Goal: Information Seeking & Learning: Learn about a topic

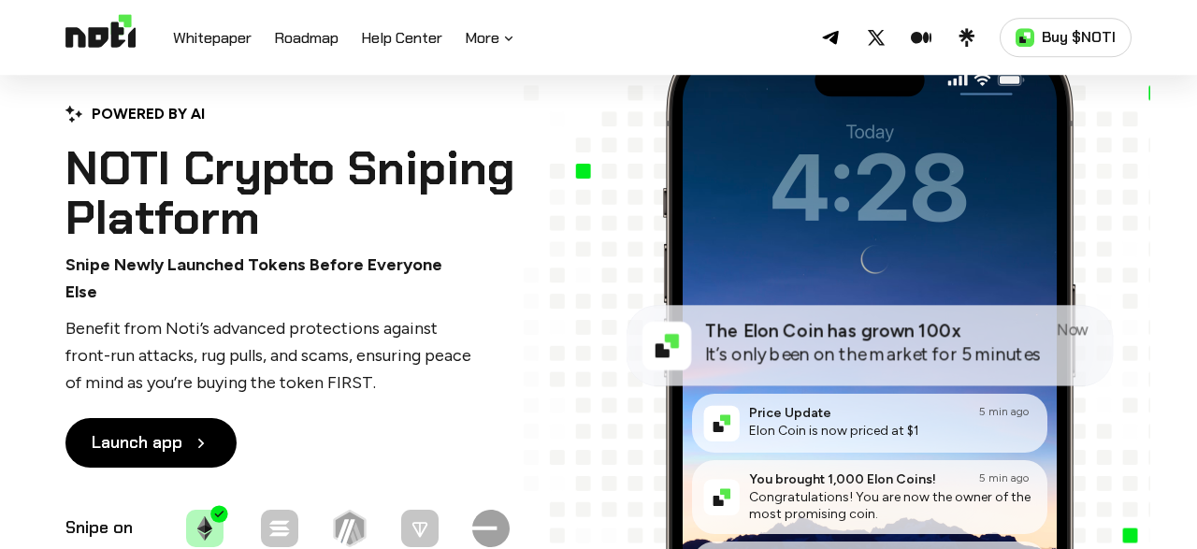
scroll to position [114, 0]
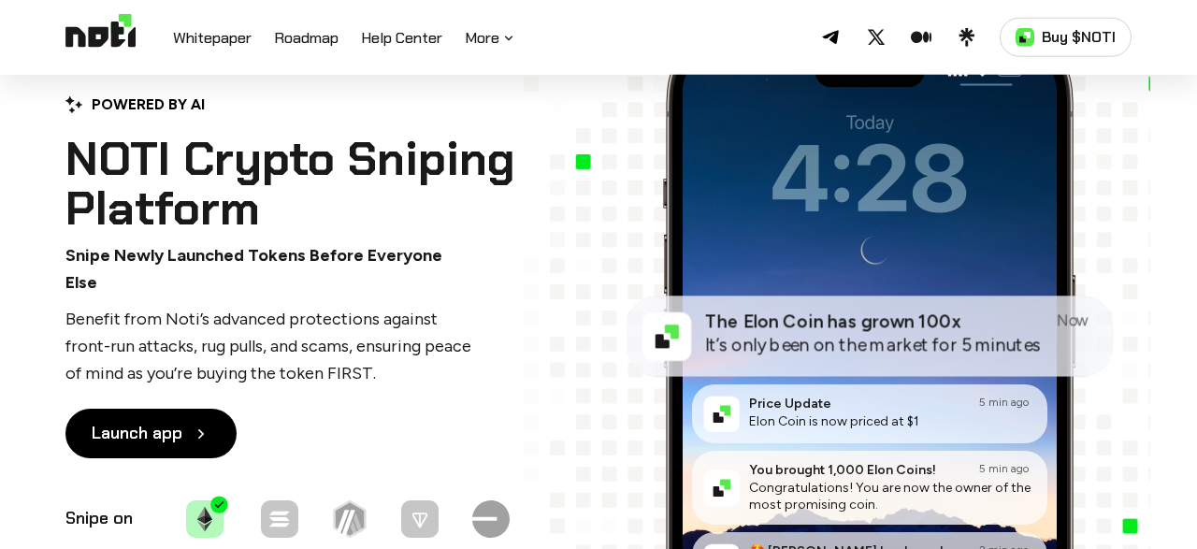
click at [519, 39] on div "Noti on Telegram Noti on Twitter Noti on Medium Noti on Linktree Buy $NOTI" at bounding box center [823, 37] width 615 height 39
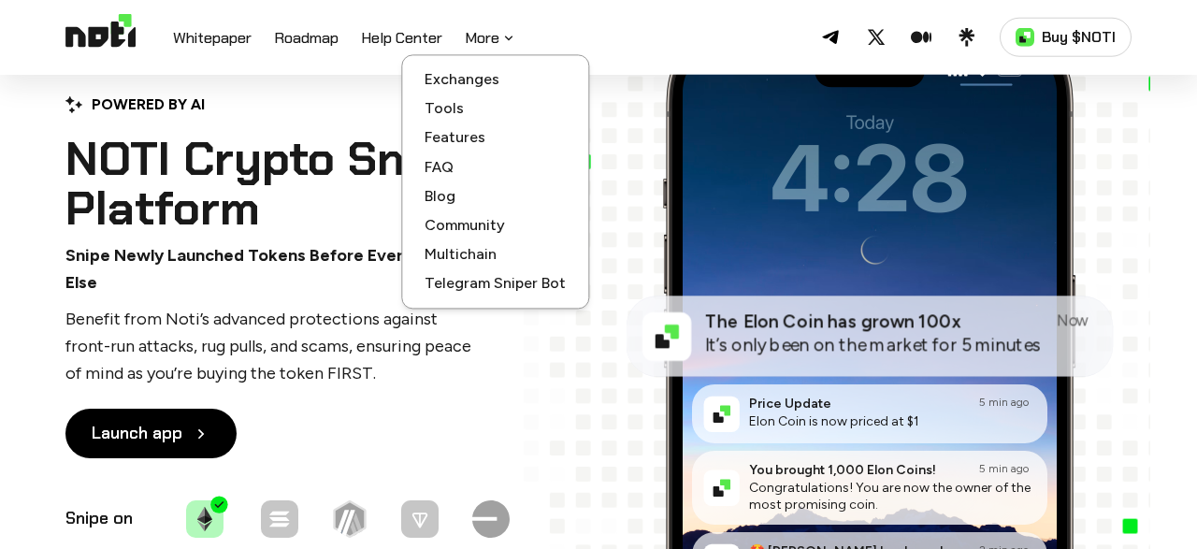
click at [506, 37] on icon at bounding box center [508, 38] width 15 height 15
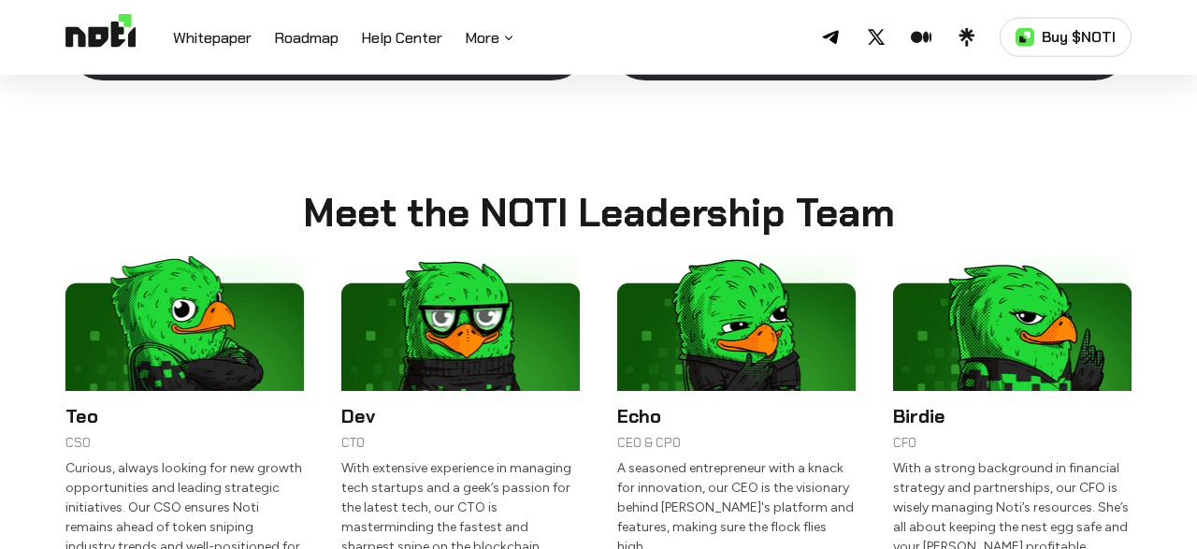
scroll to position [3690, 0]
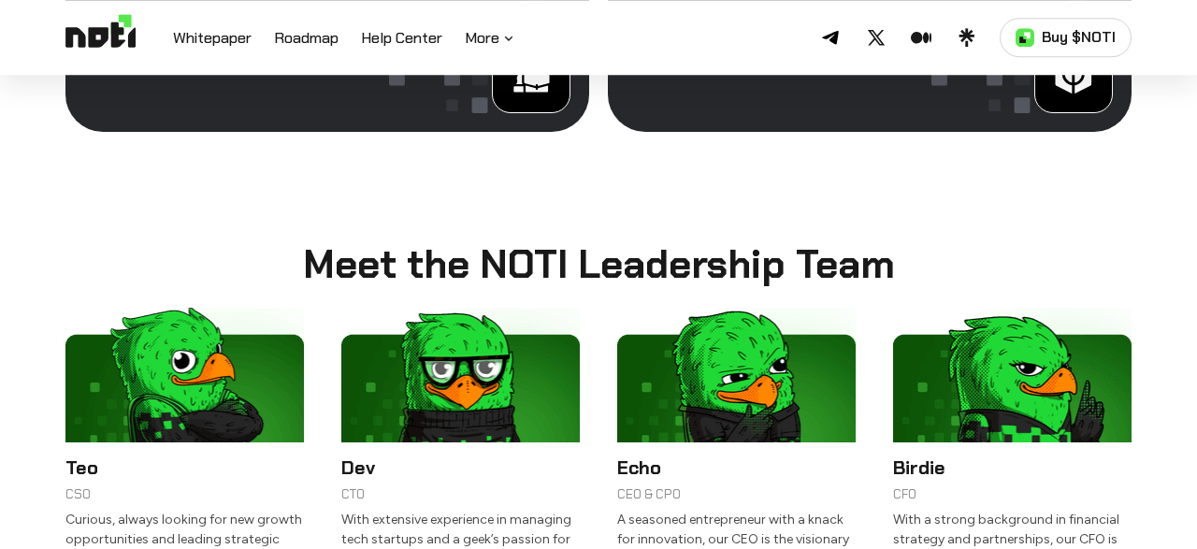
click at [82, 453] on h6 "Teo" at bounding box center [184, 467] width 238 height 28
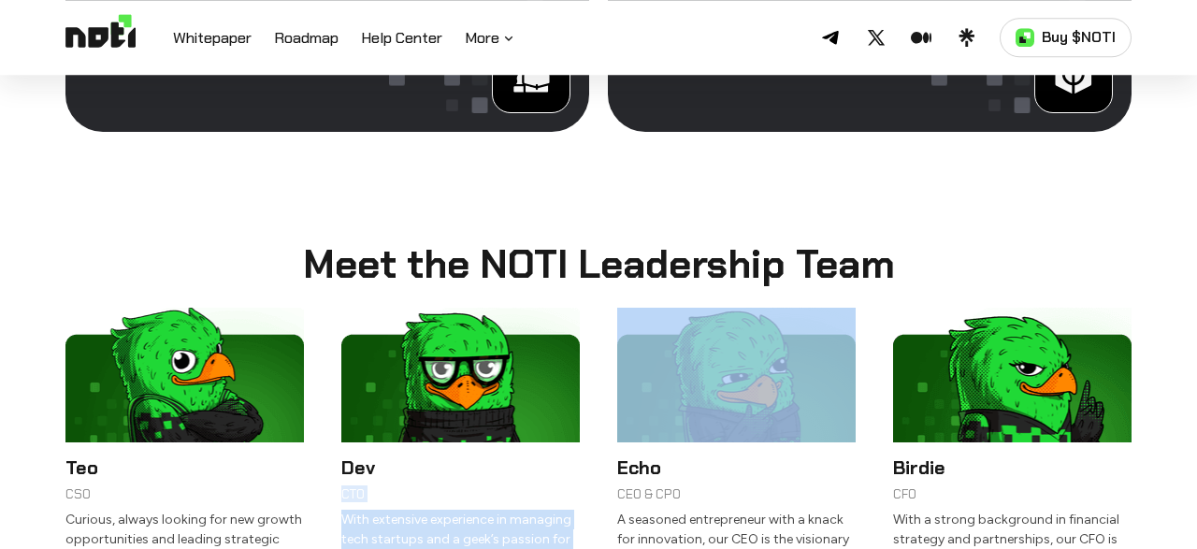
drag, startPoint x: 493, startPoint y: 361, endPoint x: 767, endPoint y: 300, distance: 280.6
click at [767, 308] on img at bounding box center [736, 375] width 238 height 134
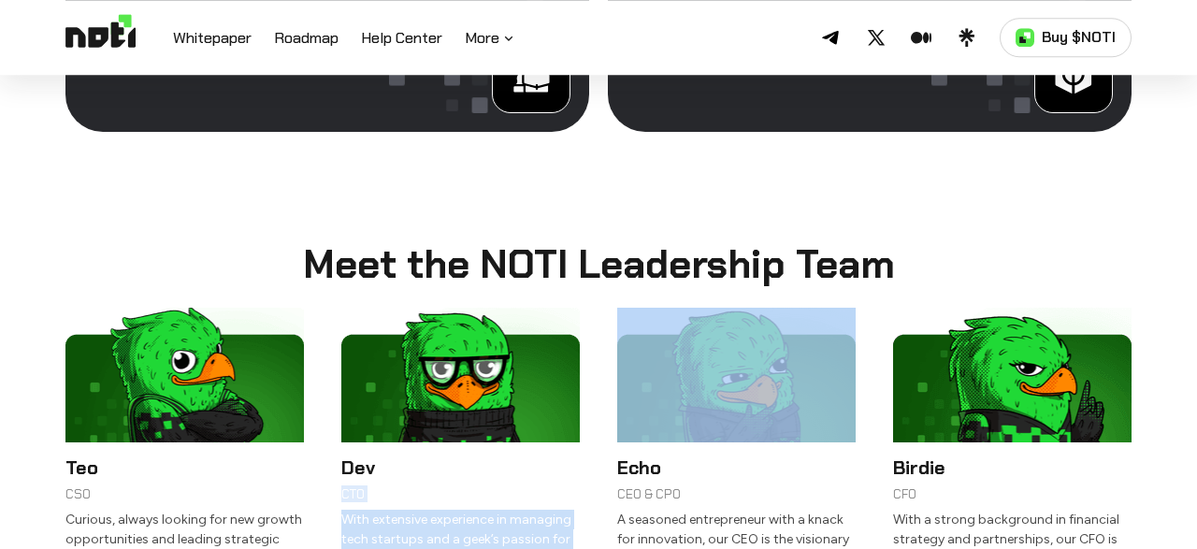
click at [767, 308] on img at bounding box center [736, 375] width 238 height 134
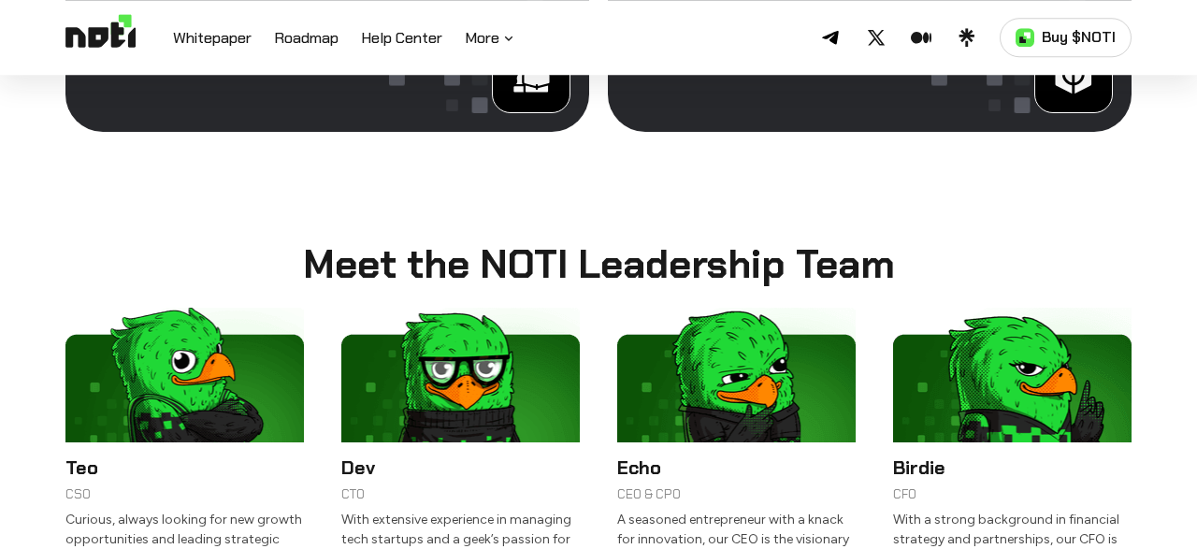
click at [679, 510] on p "A seasoned entrepreneur with a knack for innovation, our CEO is the visionary b…" at bounding box center [736, 559] width 238 height 98
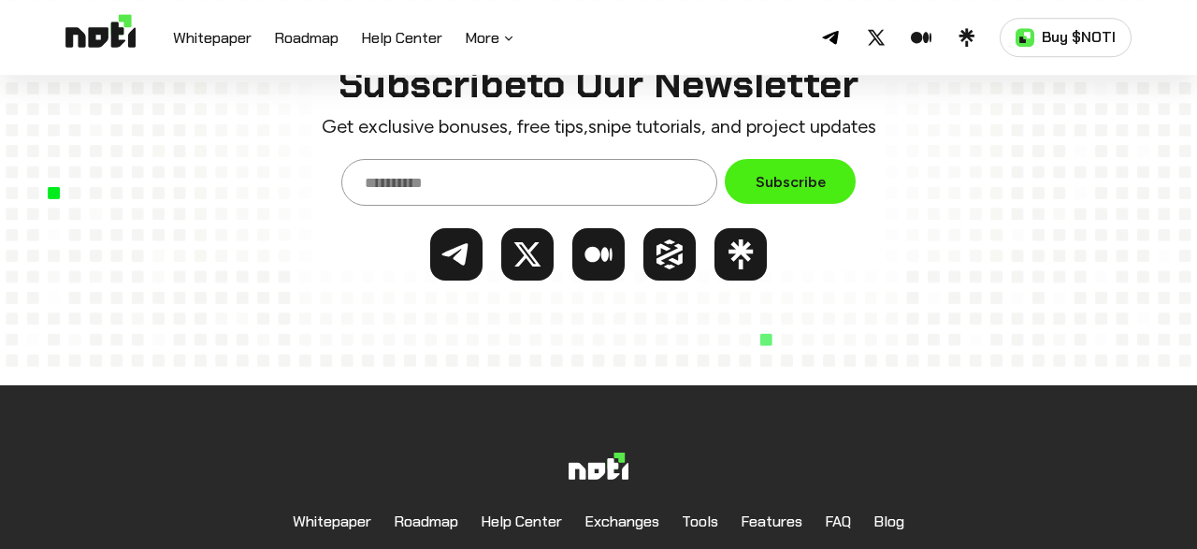
scroll to position [8277, 0]
